Goal: Unclear

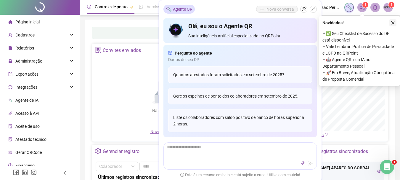
click at [394, 22] on icon "close" at bounding box center [393, 23] width 4 height 4
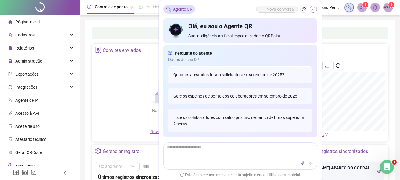
click at [311, 9] on icon "shrink" at bounding box center [313, 9] width 4 height 4
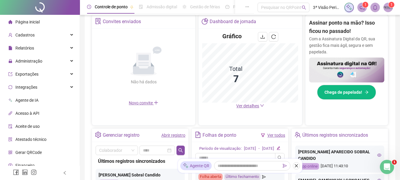
scroll to position [65, 0]
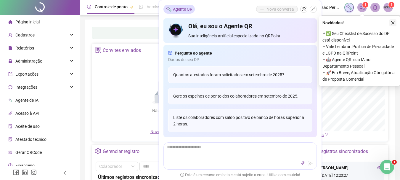
click at [389, 25] on button "button" at bounding box center [392, 22] width 7 height 7
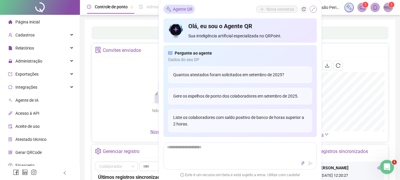
click at [312, 9] on icon "shrink" at bounding box center [313, 9] width 4 height 4
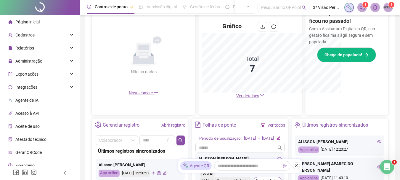
scroll to position [213, 0]
